Goal: Transaction & Acquisition: Purchase product/service

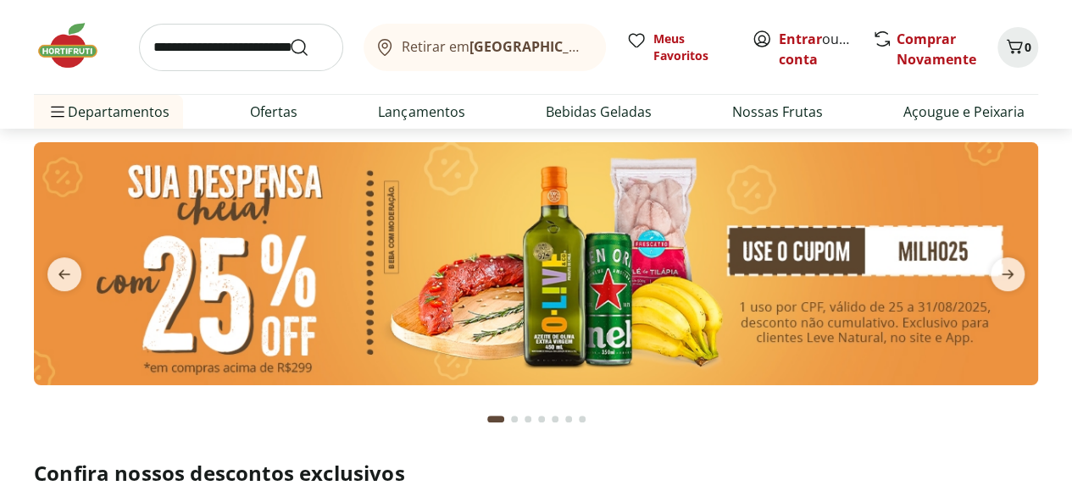
scroll to position [51, 0]
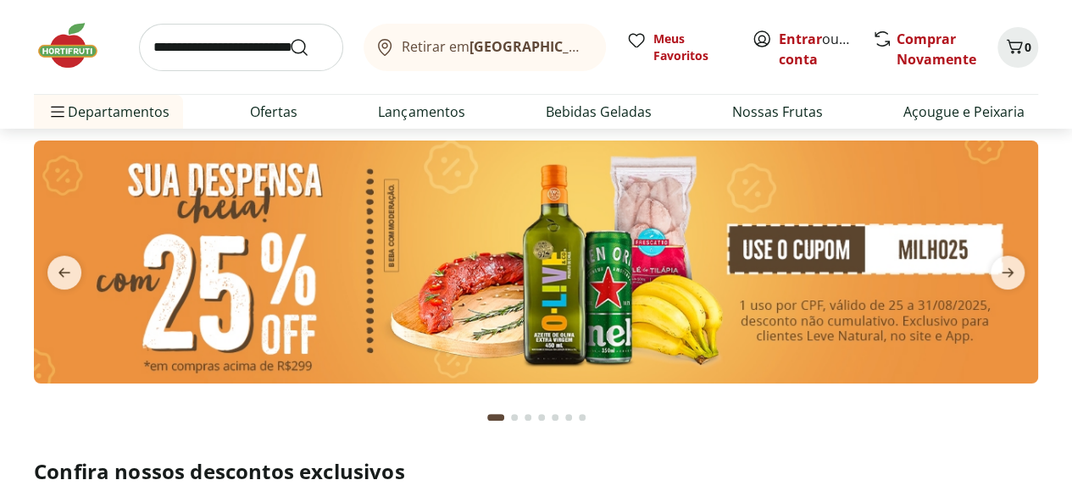
click at [769, 258] on img at bounding box center [536, 262] width 1004 height 243
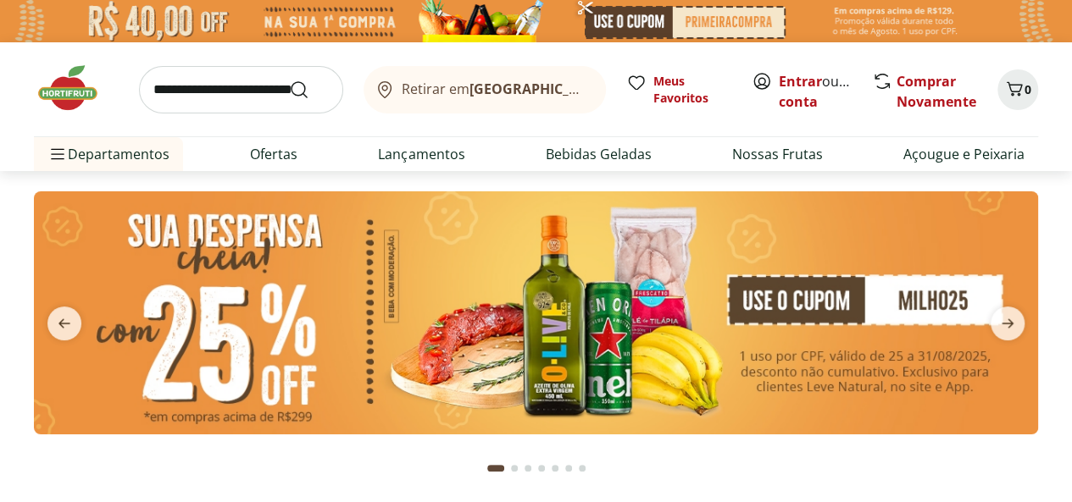
click at [752, 293] on img at bounding box center [536, 313] width 1004 height 243
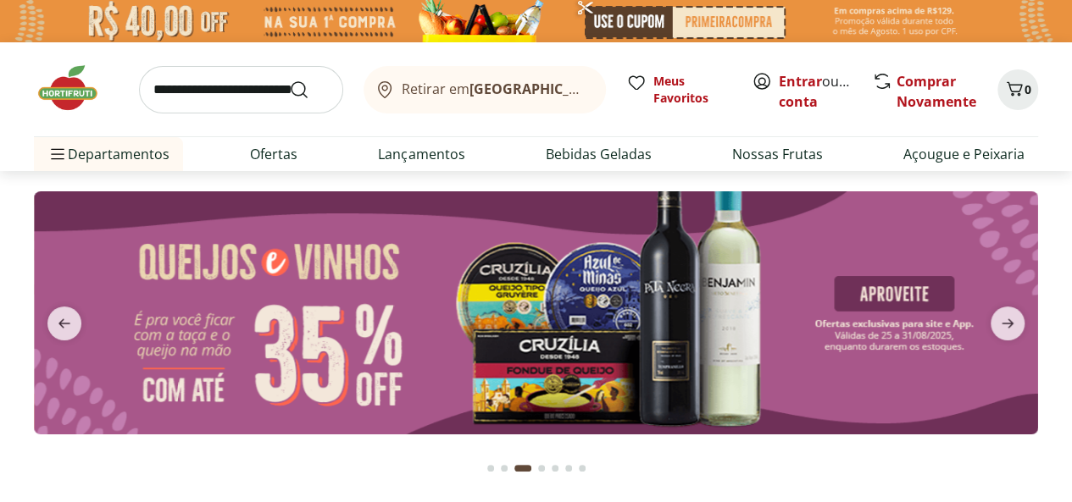
click at [227, 88] on input "search" at bounding box center [241, 89] width 204 height 47
type input "******"
click at [289, 80] on button "Submit Search" at bounding box center [309, 90] width 41 height 20
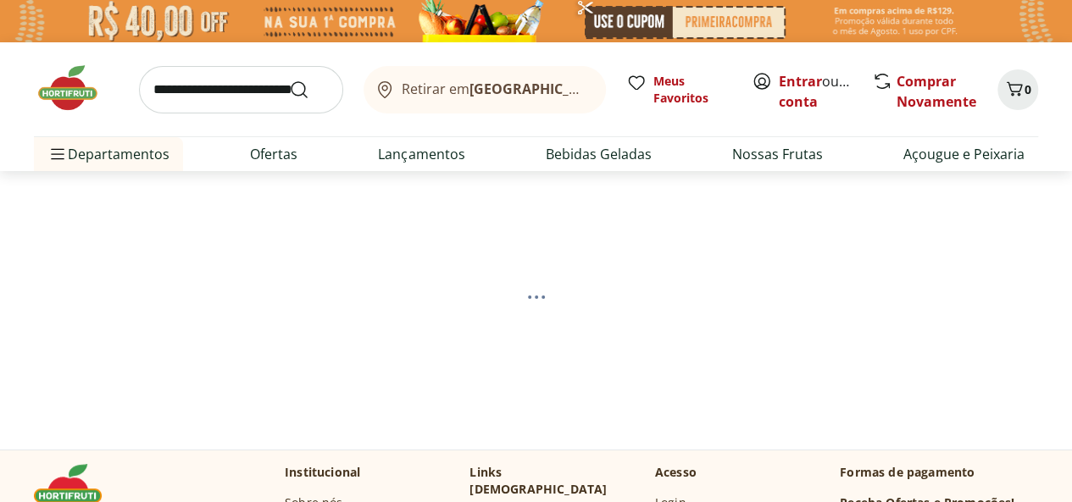
select select "**********"
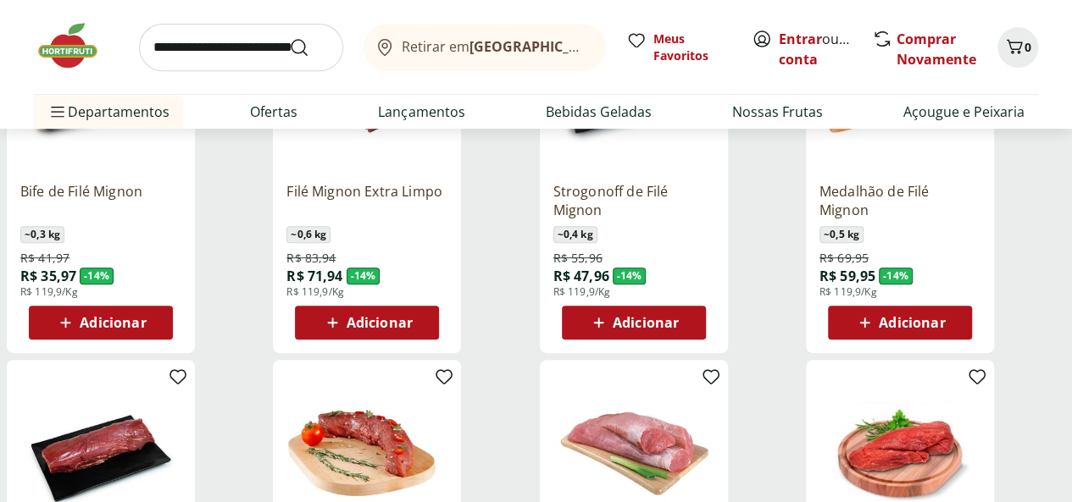
scroll to position [321, 0]
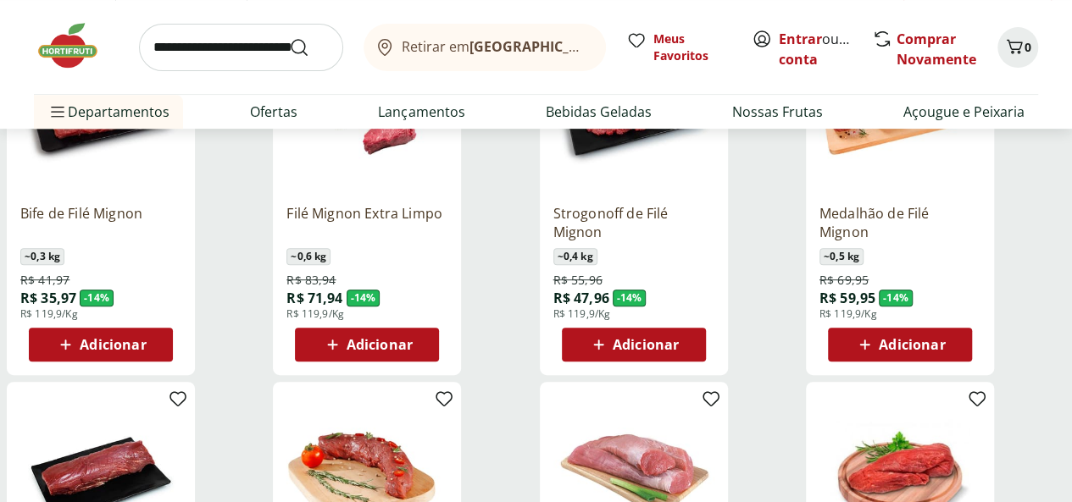
click at [875, 343] on icon at bounding box center [864, 345] width 21 height 20
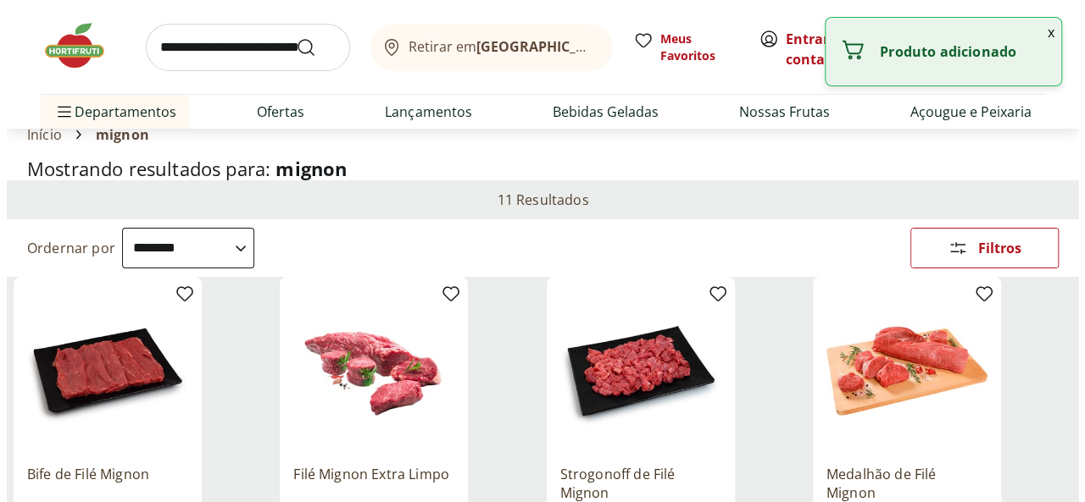
scroll to position [40, 0]
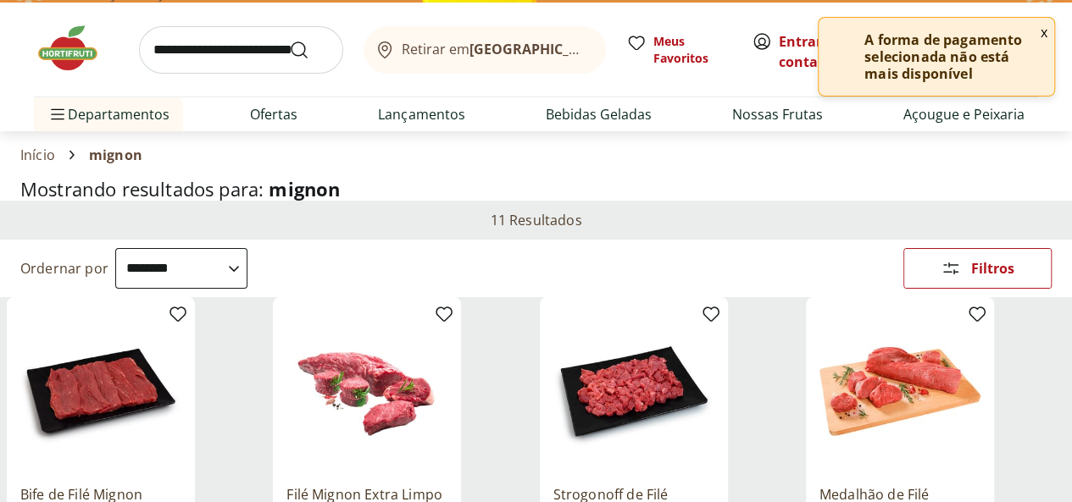
click at [1035, 33] on button "x" at bounding box center [1044, 32] width 20 height 29
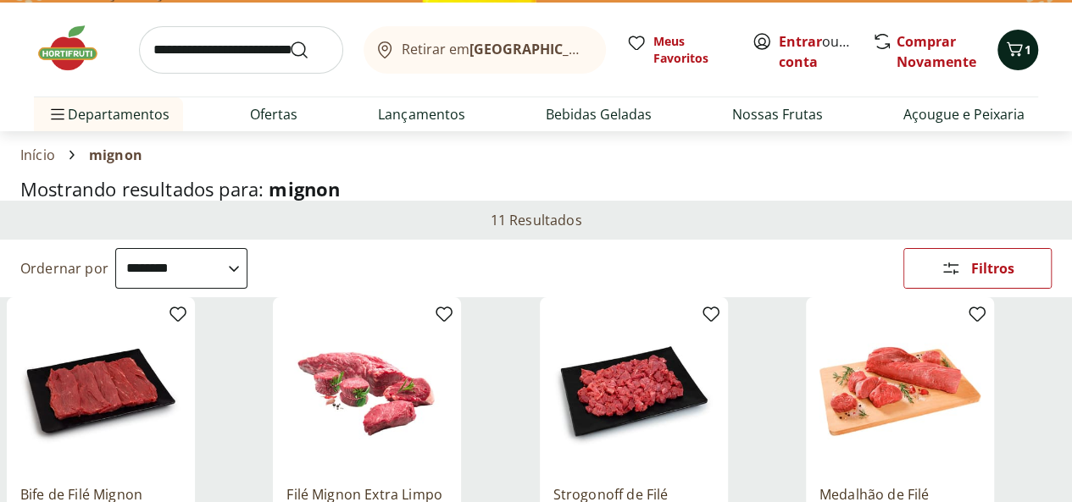
click at [1013, 50] on icon "Carrinho" at bounding box center [1014, 49] width 20 height 20
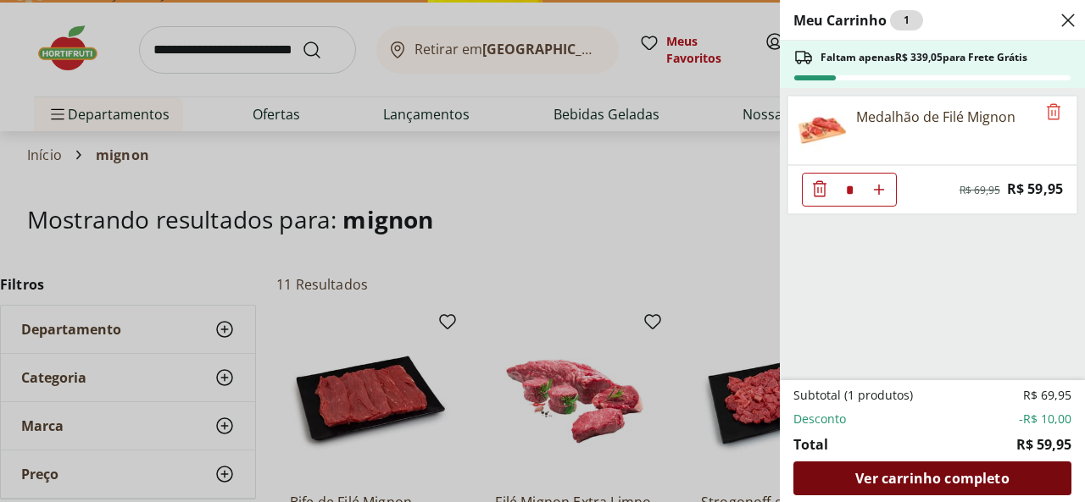
click at [903, 475] on span "Ver carrinho completo" at bounding box center [931, 479] width 153 height 14
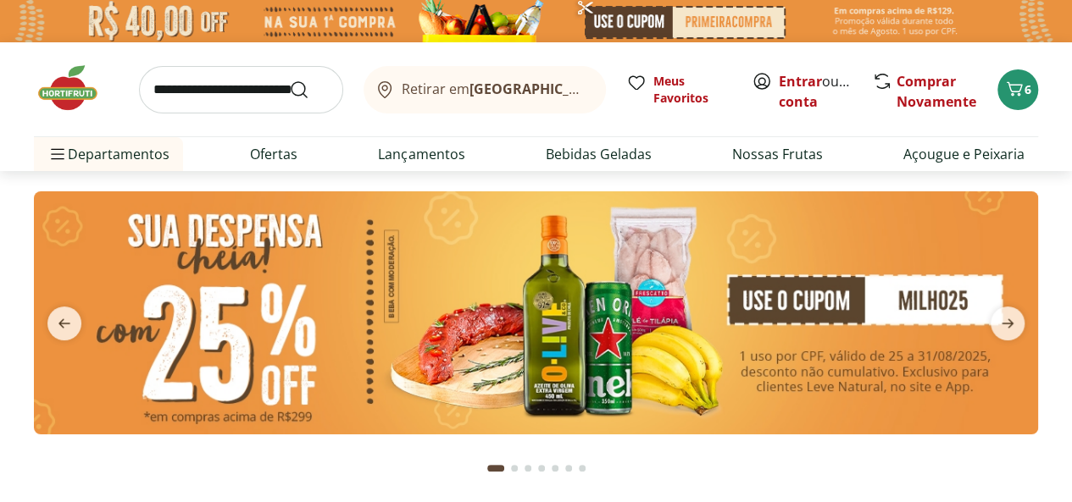
scroll to position [644, 0]
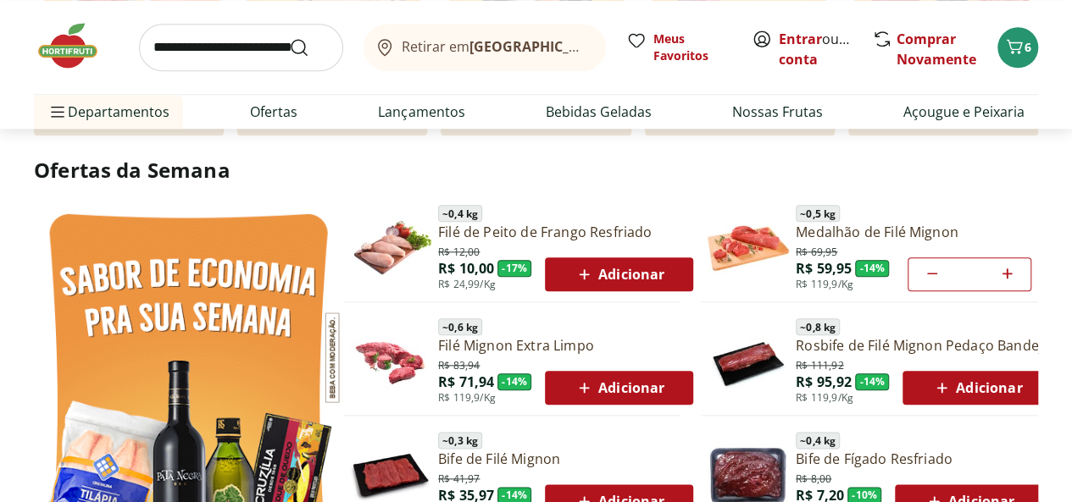
scroll to position [795, 0]
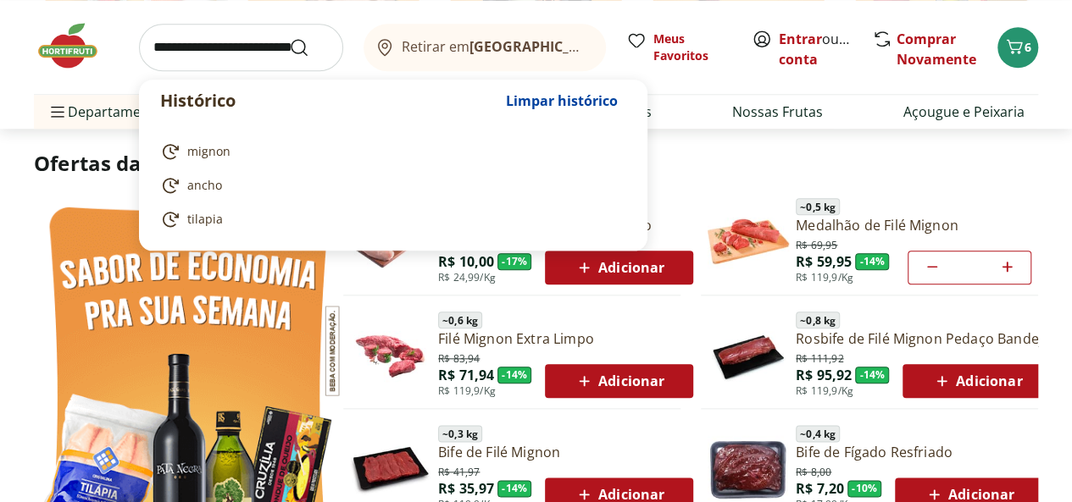
click at [212, 47] on input "search" at bounding box center [241, 47] width 204 height 47
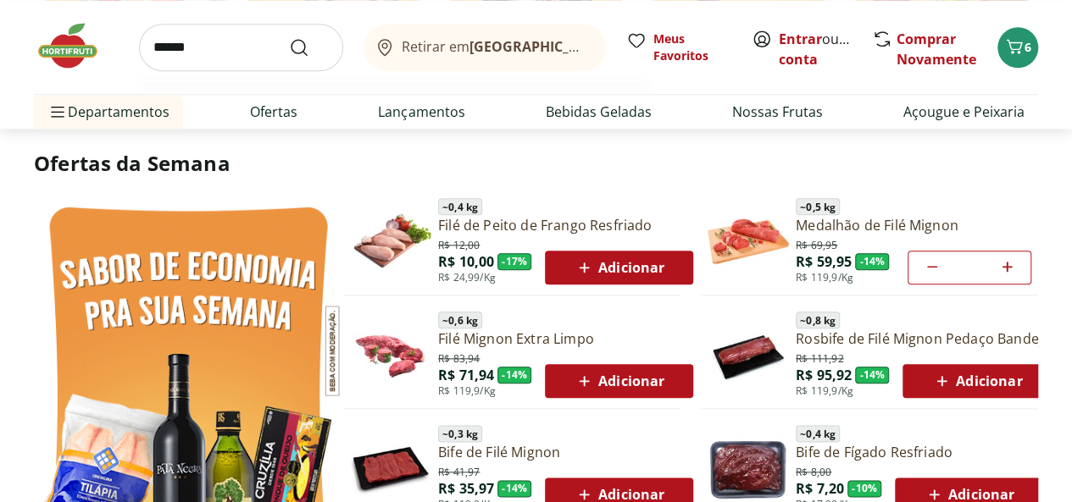
type input "******"
click at [289, 37] on button "Submit Search" at bounding box center [309, 47] width 41 height 20
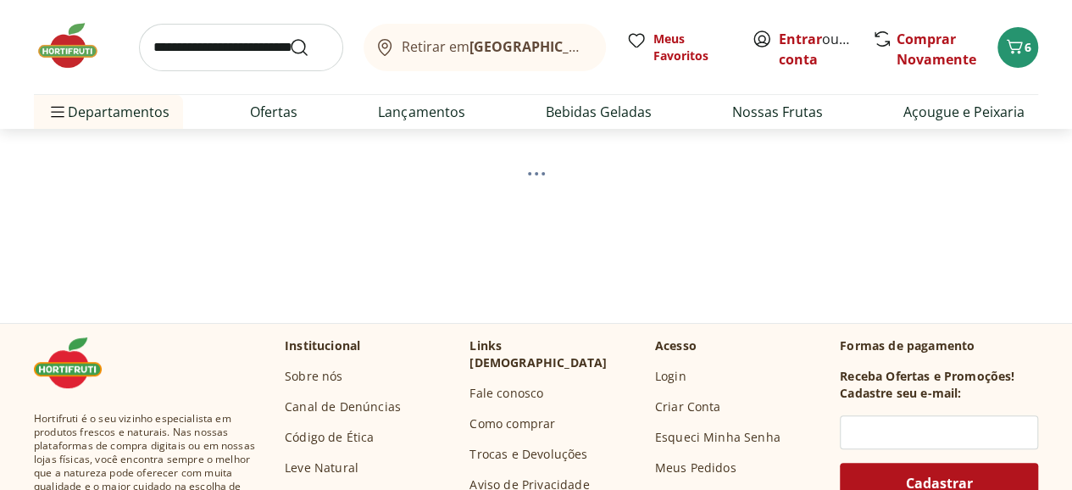
select select "**********"
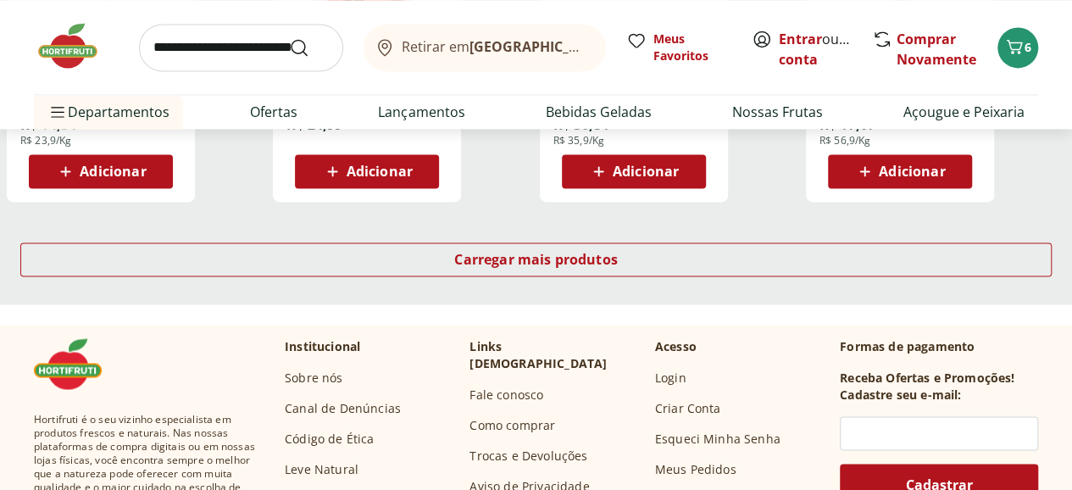
scroll to position [1224, 0]
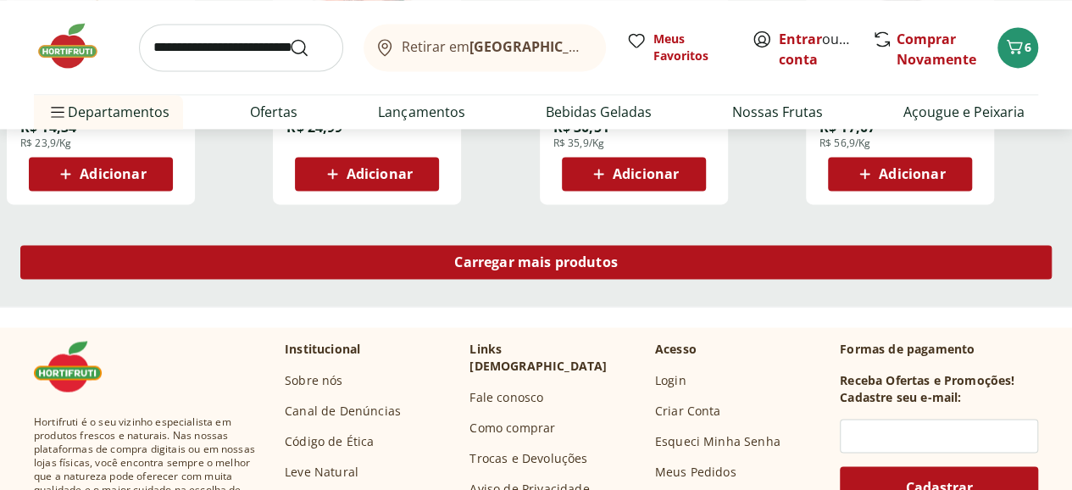
click at [654, 279] on div "Carregar mais produtos" at bounding box center [535, 262] width 1031 height 34
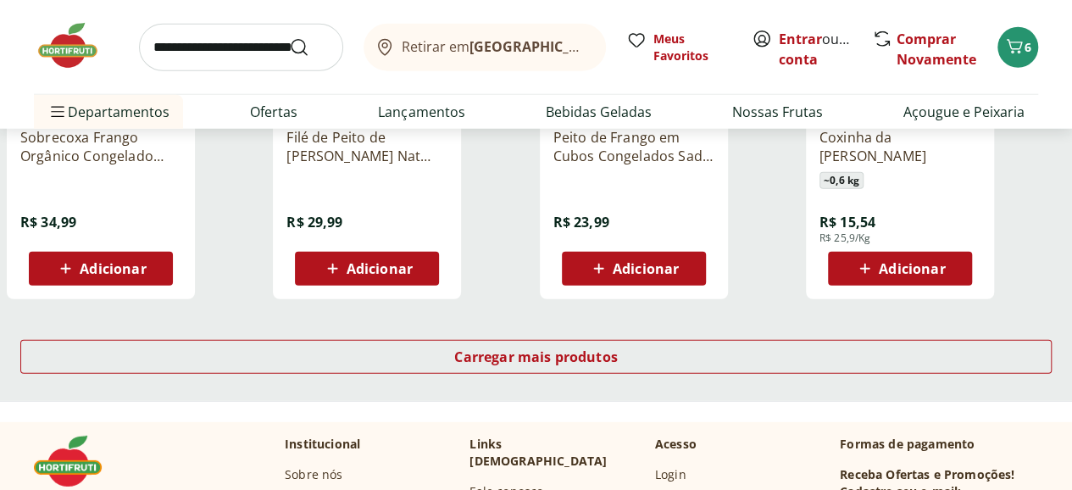
scroll to position [2364, 0]
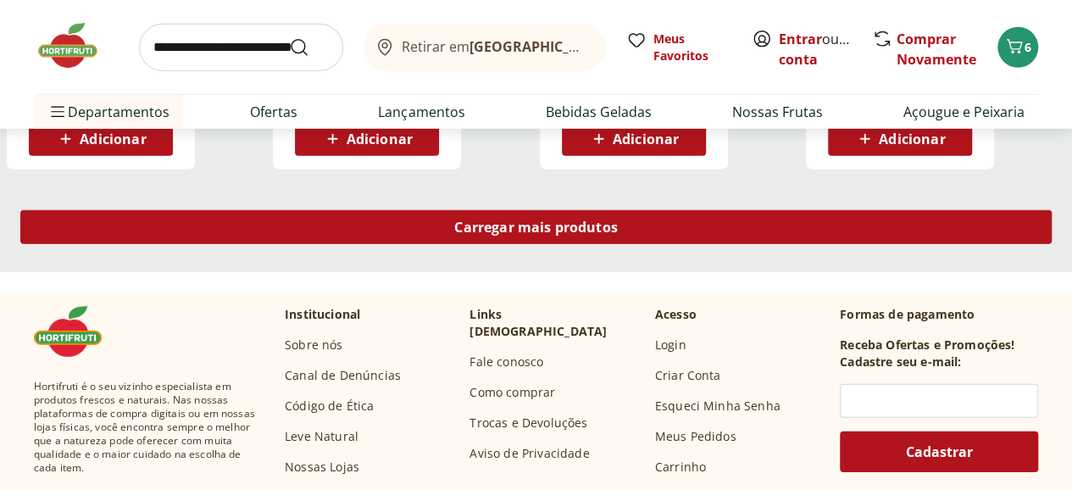
click at [618, 234] on span "Carregar mais produtos" at bounding box center [536, 227] width 164 height 14
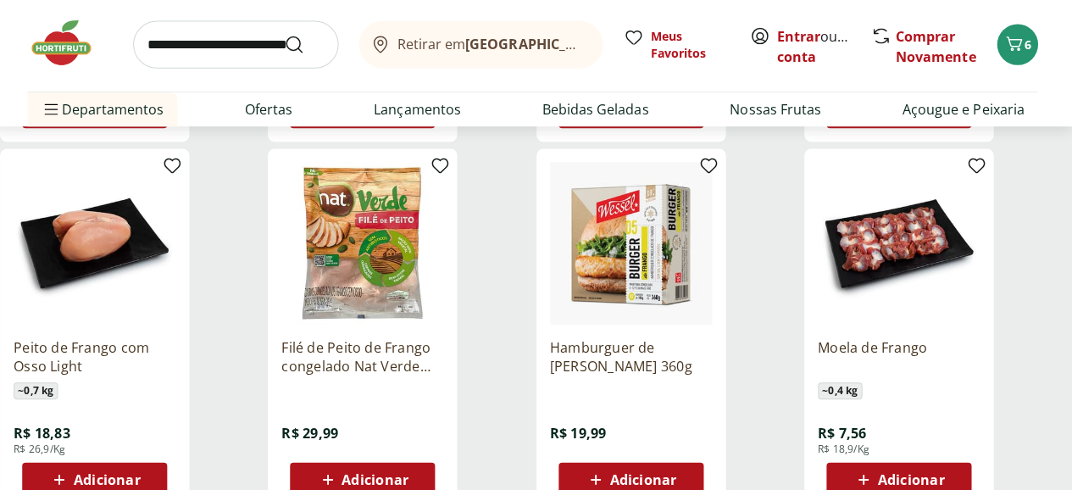
scroll to position [3128, 0]
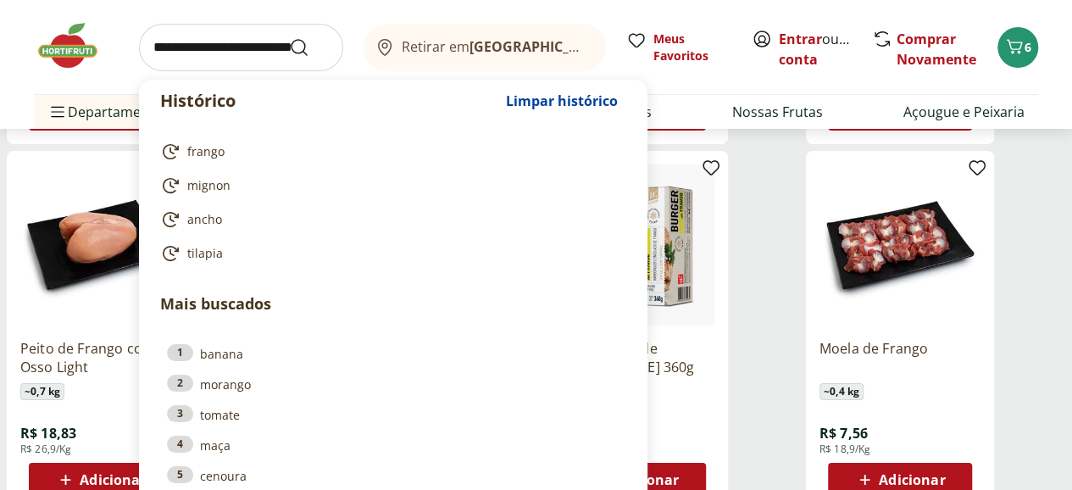
click at [244, 48] on input "search" at bounding box center [241, 47] width 204 height 47
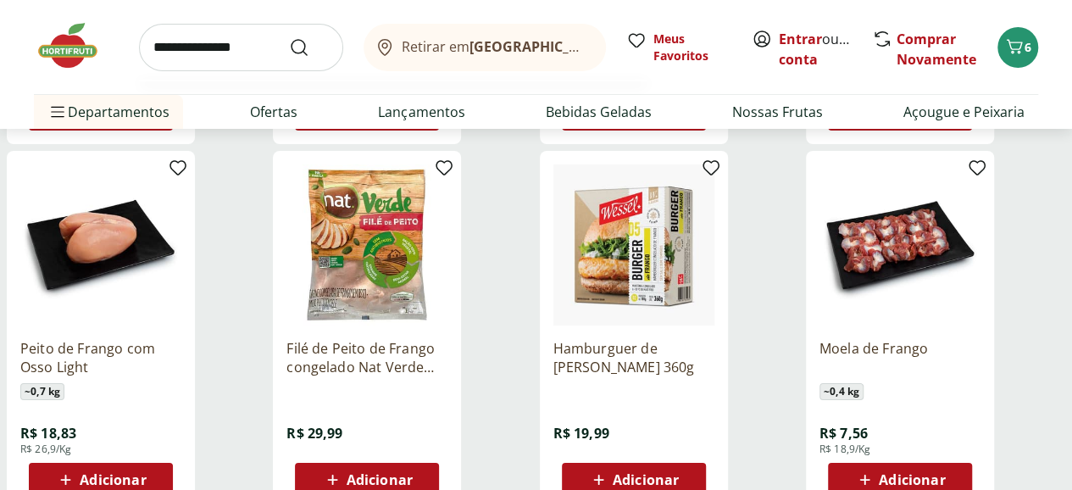
type input "**********"
click at [289, 37] on button "Submit Search" at bounding box center [309, 47] width 41 height 20
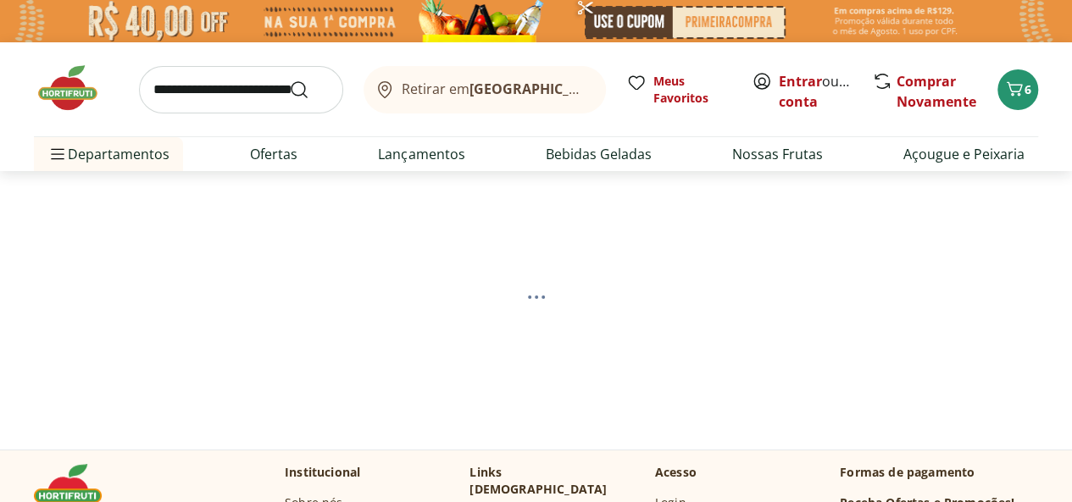
select select "**********"
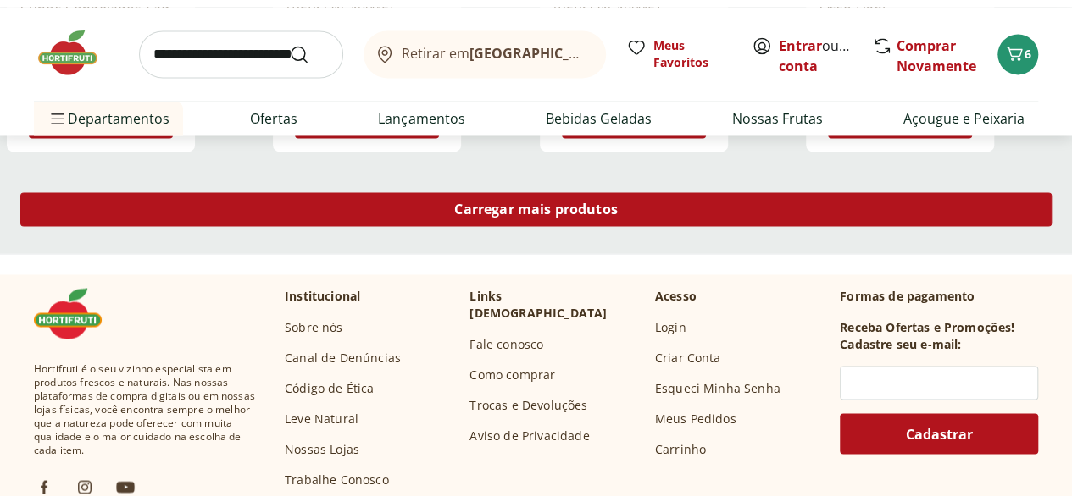
scroll to position [1285, 0]
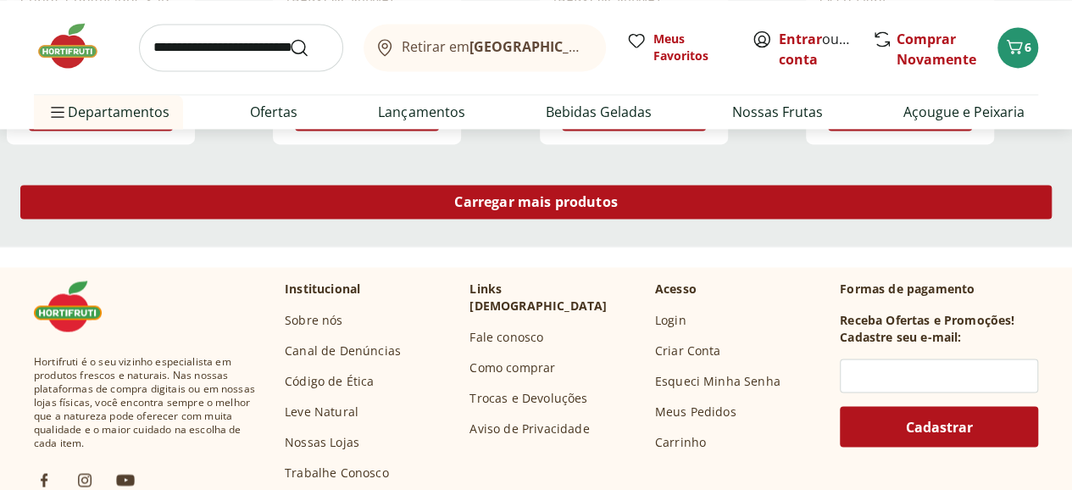
click at [618, 208] on span "Carregar mais produtos" at bounding box center [536, 202] width 164 height 14
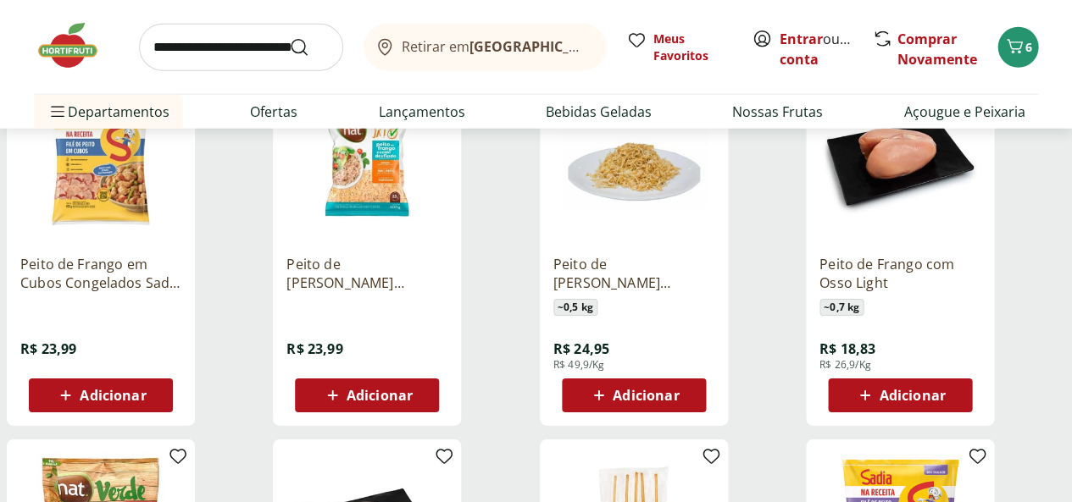
scroll to position [1002, 0]
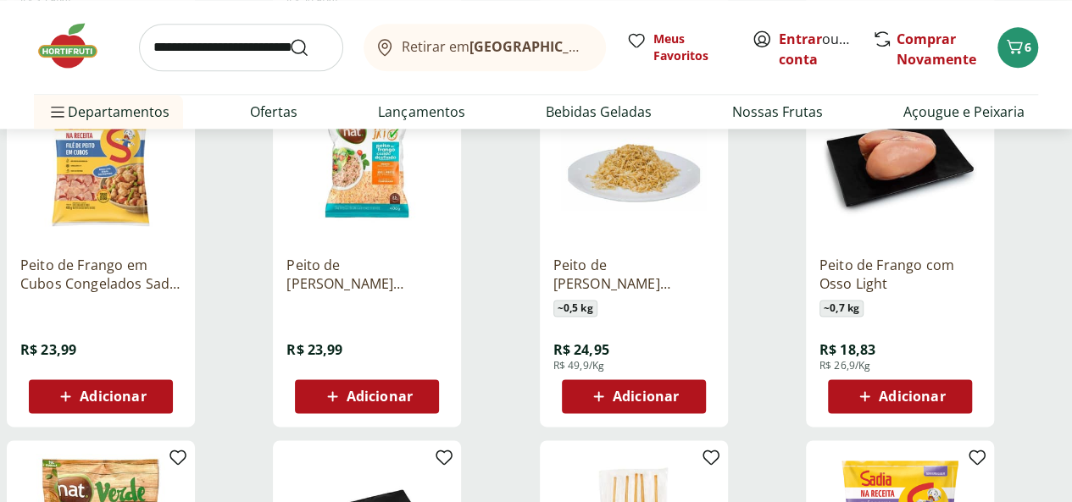
click at [447, 293] on p "Peito de Frango Desfiado Congelado Nat 400g" at bounding box center [366, 274] width 161 height 37
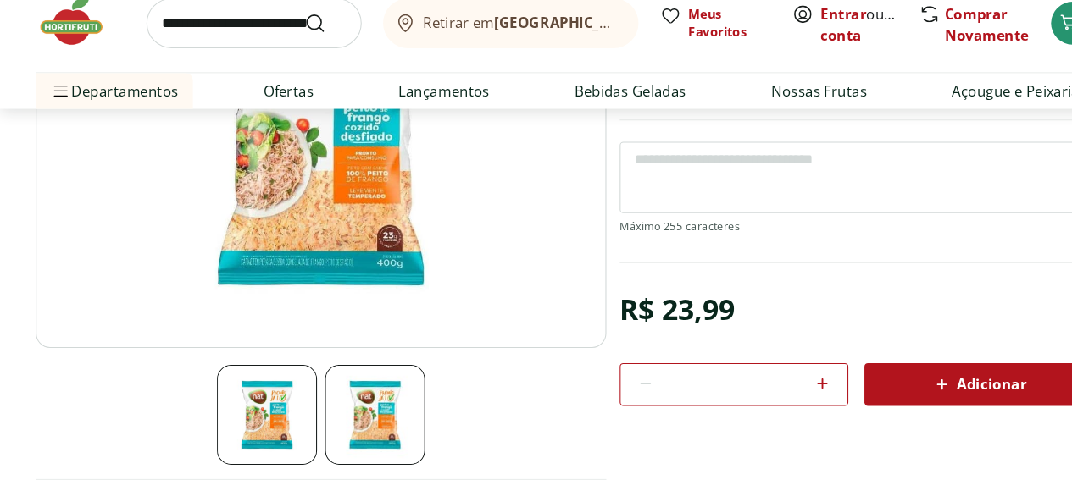
scroll to position [244, 0]
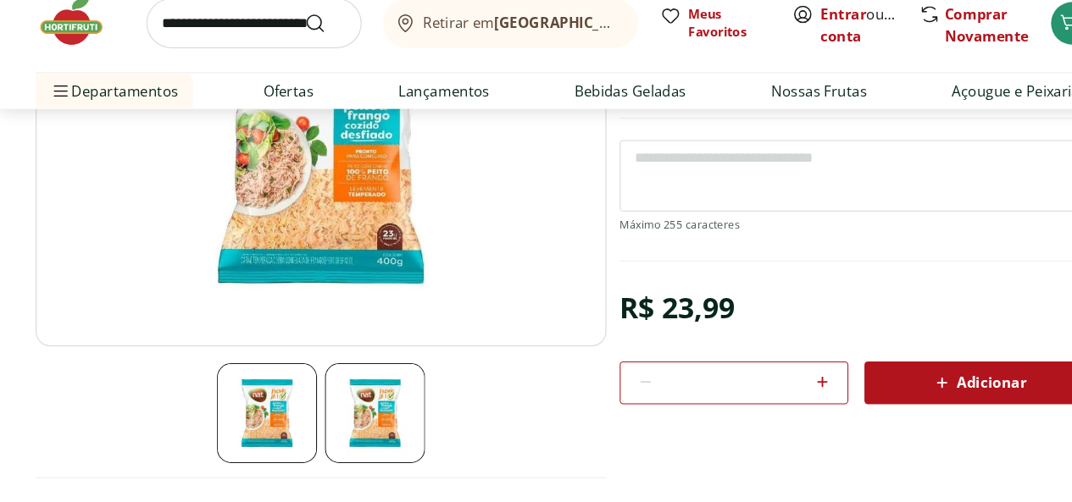
click at [638, 236] on div at bounding box center [813, 201] width 450 height 86
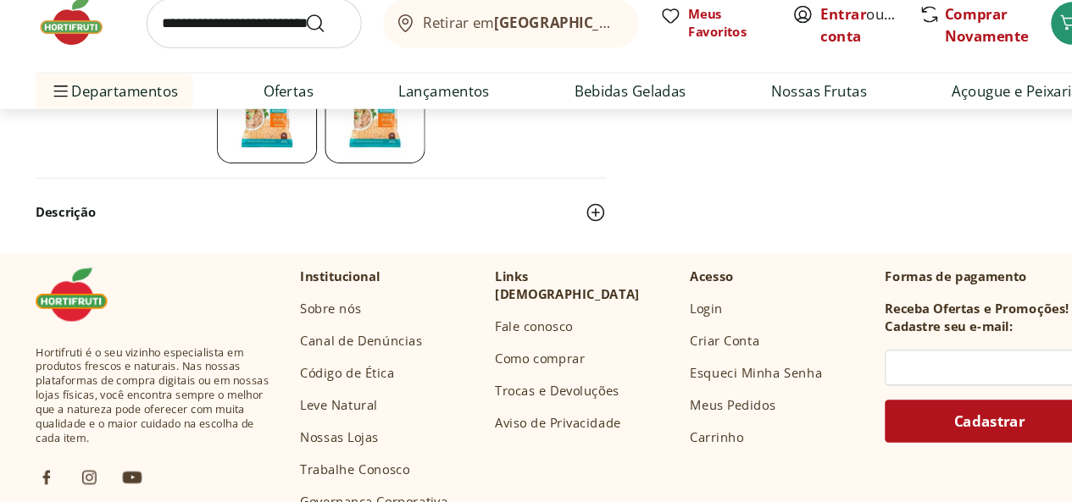
scroll to position [536, 0]
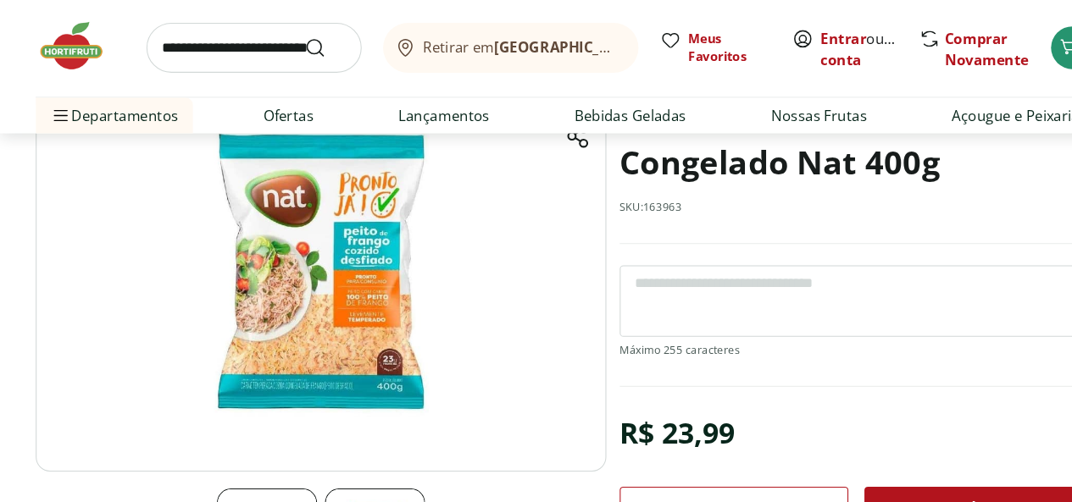
scroll to position [1002, 0]
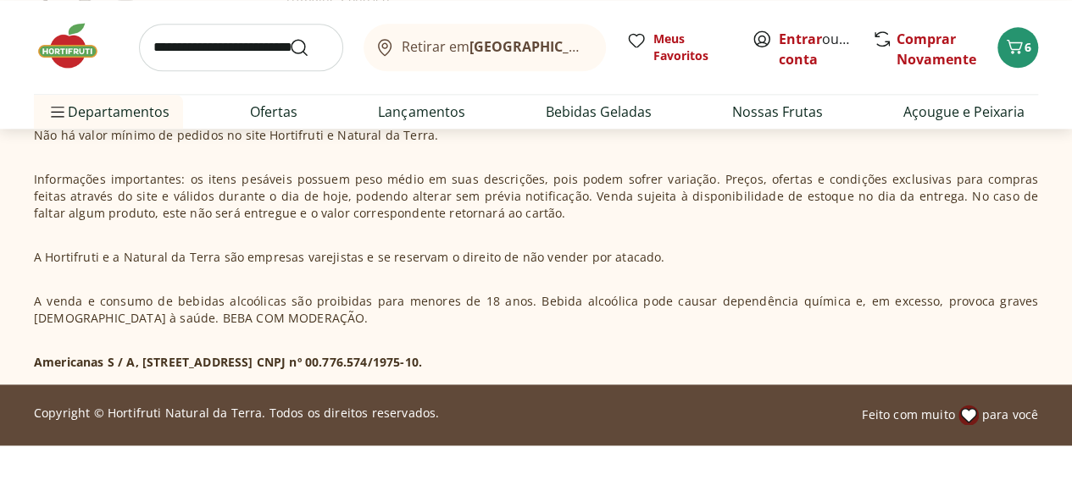
select select "**********"
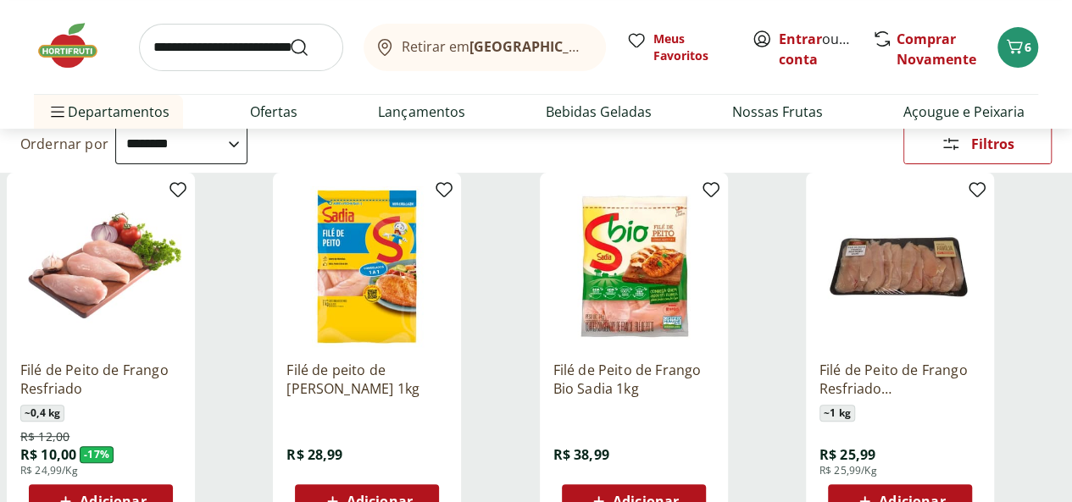
scroll to position [225, 0]
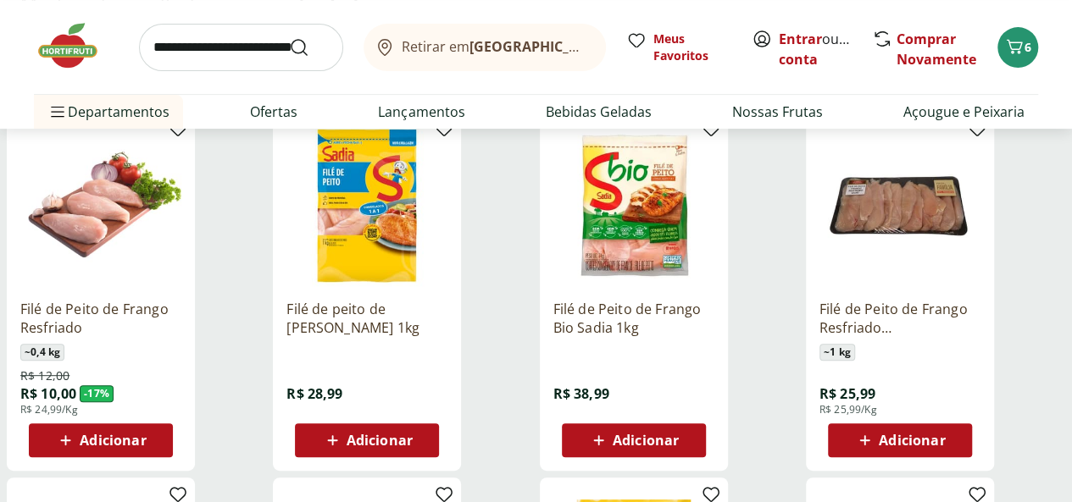
click at [461, 241] on div "Filé de peito de frango Sadia 1kg R$ 28,99 Adicionar" at bounding box center [367, 291] width 188 height 359
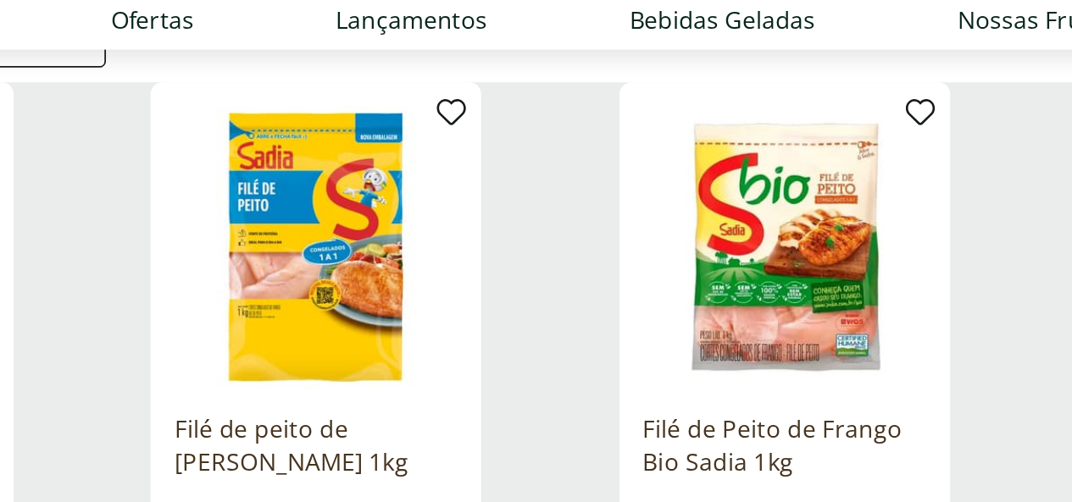
scroll to position [190, 0]
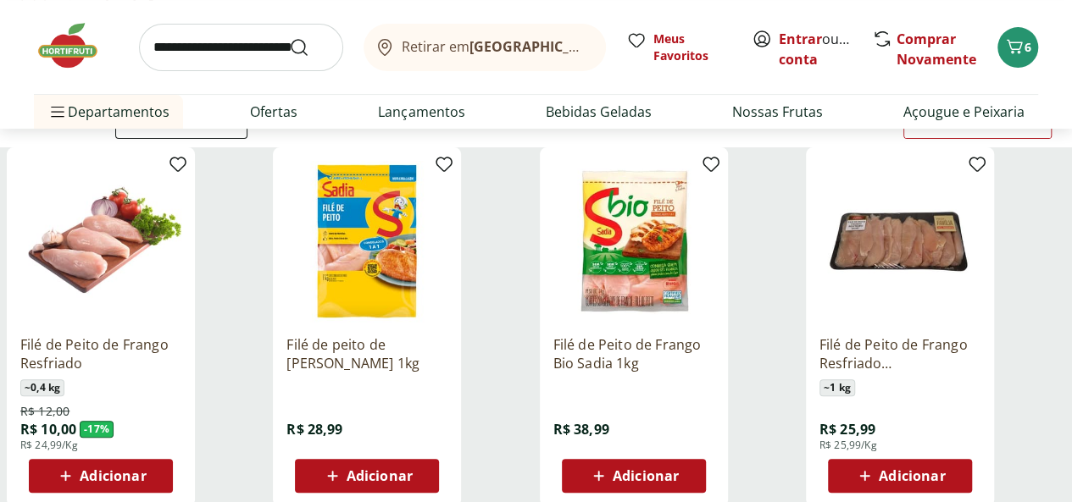
click at [461, 224] on div "Filé de peito de frango Sadia 1kg R$ 28,99 Adicionar" at bounding box center [367, 326] width 188 height 359
click at [686, 243] on div "Filé de Peito de Frango Bio Sadia 1kg R$ 38,99 Adicionar" at bounding box center [634, 326] width 188 height 359
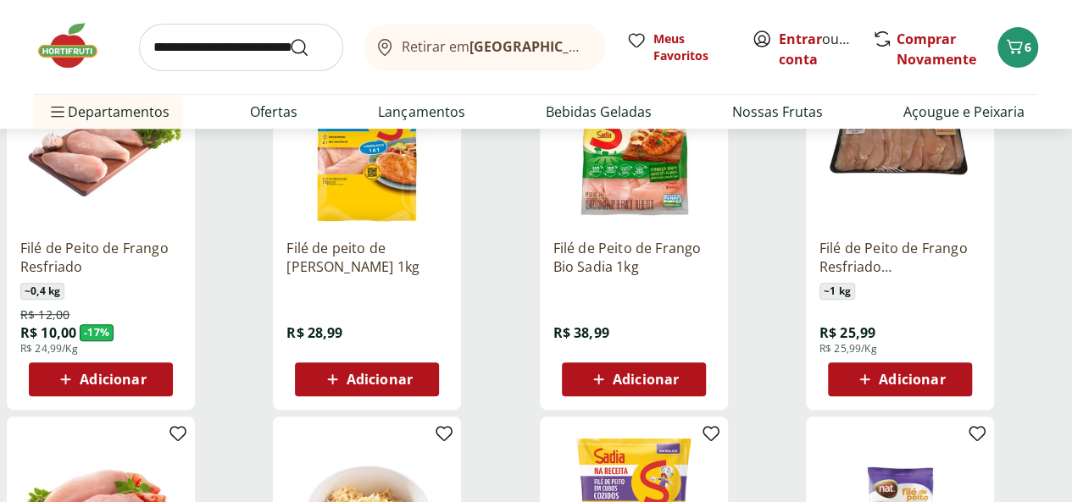
scroll to position [286, 0]
click at [959, 267] on p "Filé de Peito de Frango Resfriado Tamanho Família" at bounding box center [899, 257] width 161 height 37
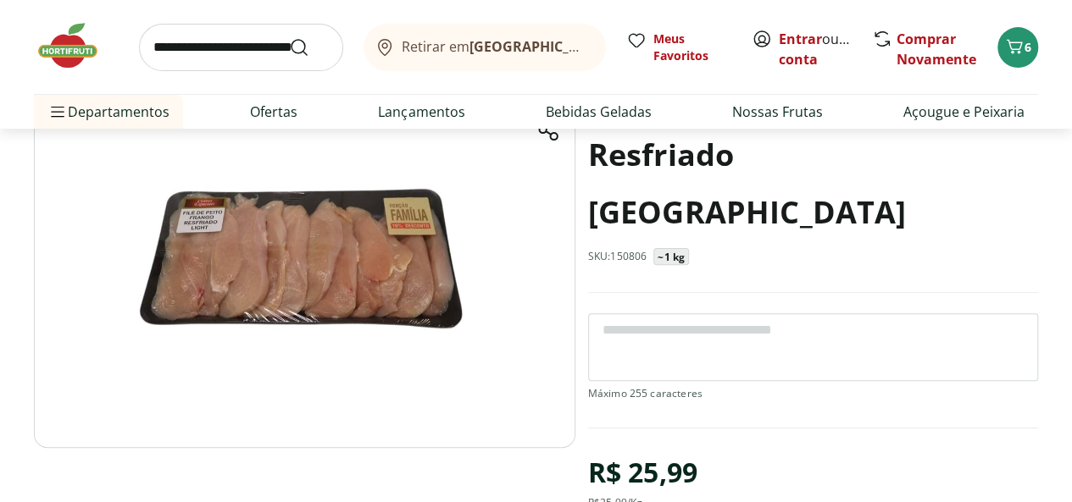
scroll to position [151, 0]
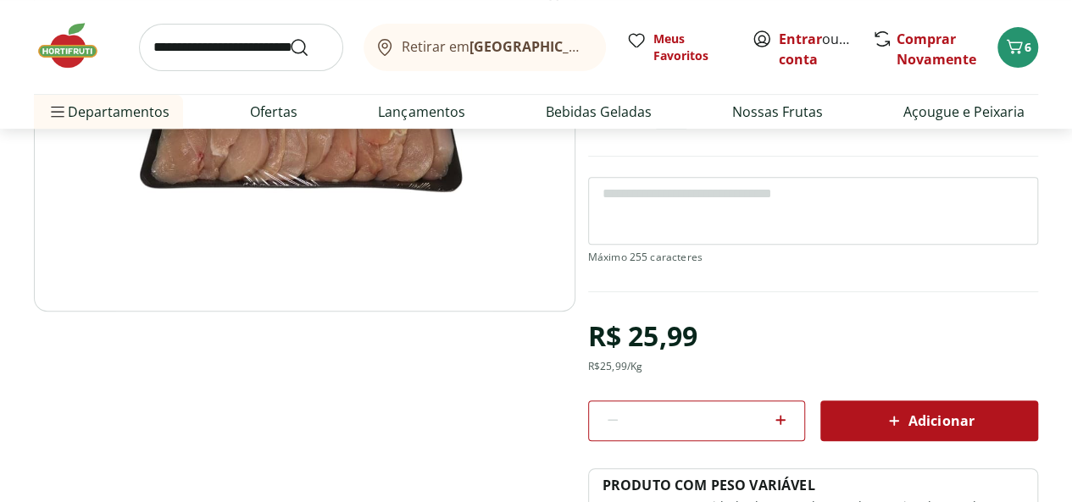
select select "**********"
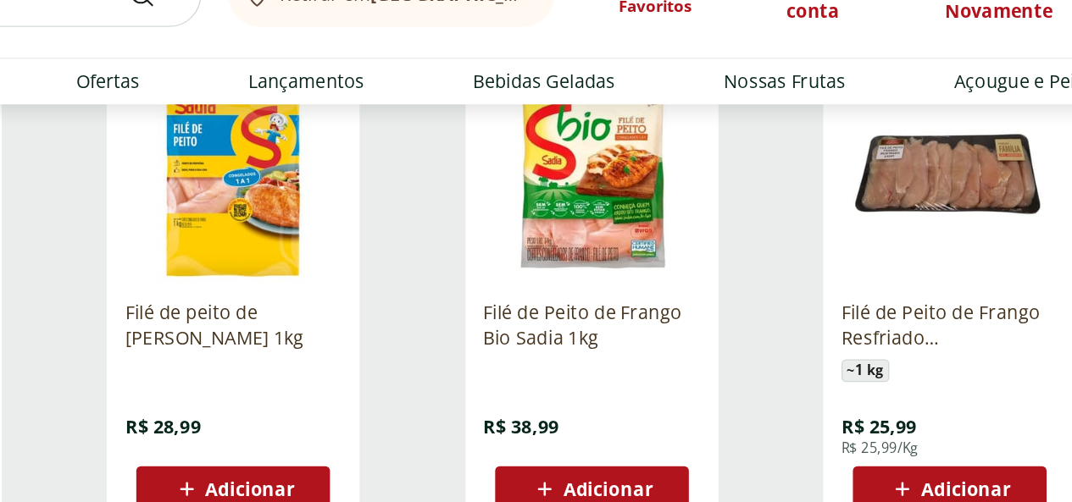
scroll to position [250, 0]
